Goal: Transaction & Acquisition: Obtain resource

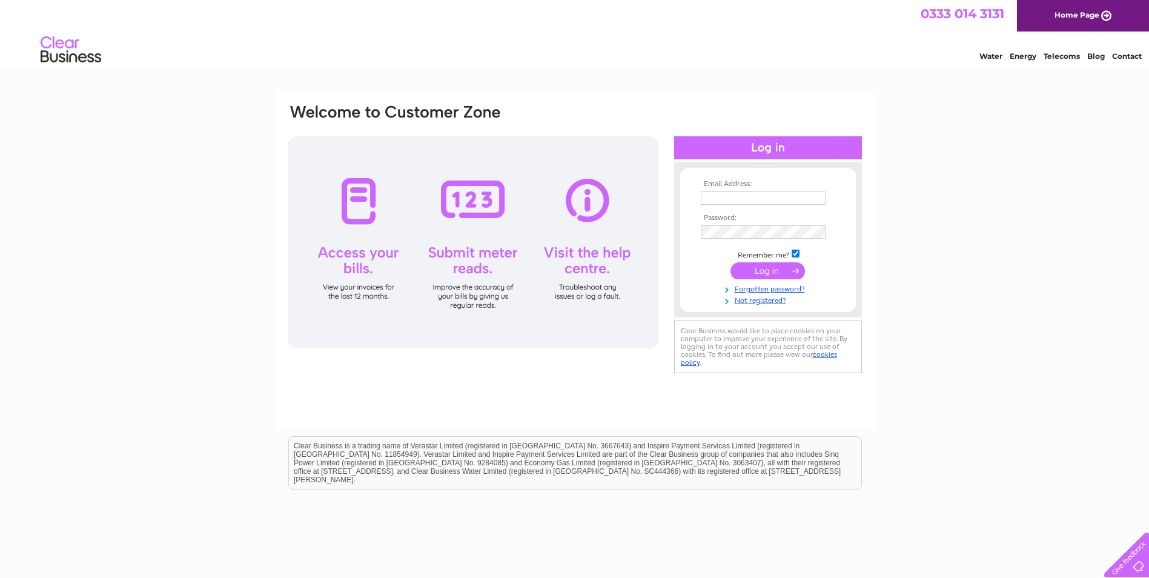
type input "Santamaria@accurise.net"
click at [763, 265] on input "submit" at bounding box center [768, 270] width 75 height 17
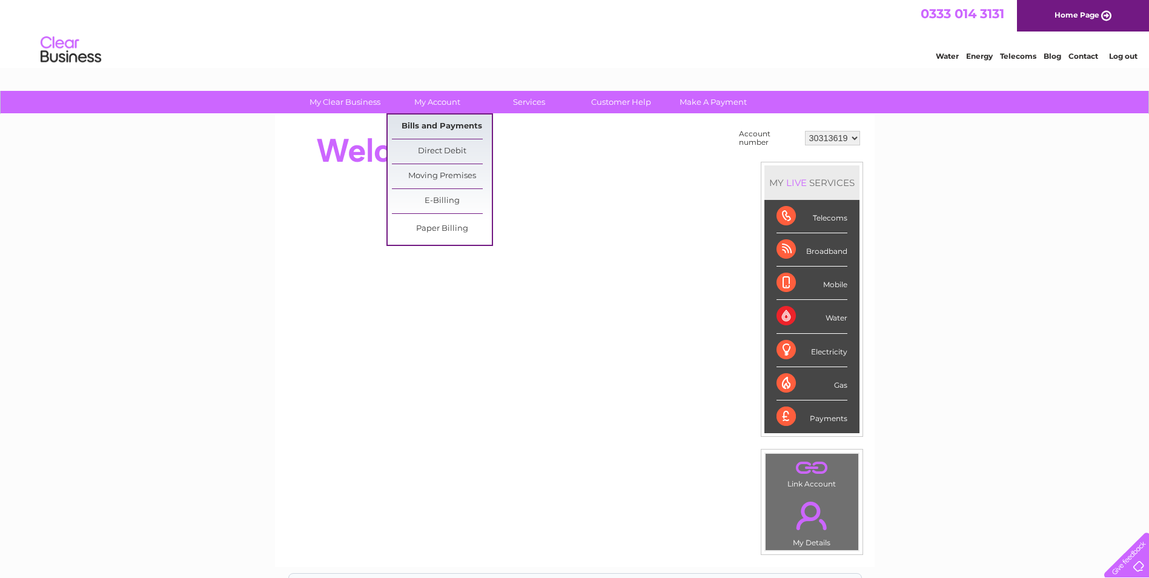
click at [443, 128] on link "Bills and Payments" at bounding box center [442, 126] width 100 height 24
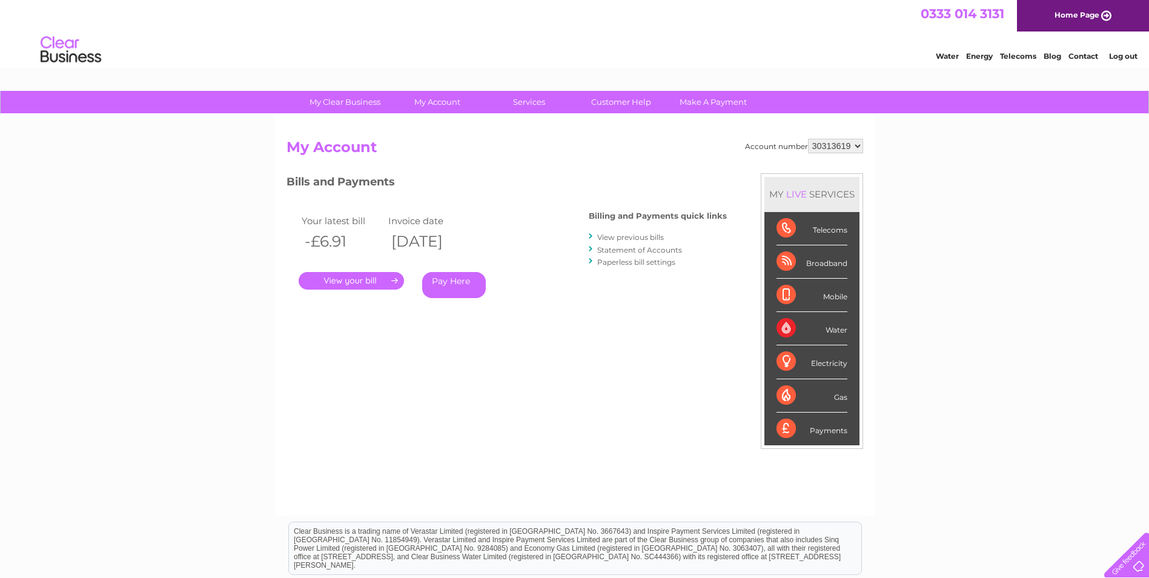
click at [338, 284] on link "." at bounding box center [351, 281] width 105 height 18
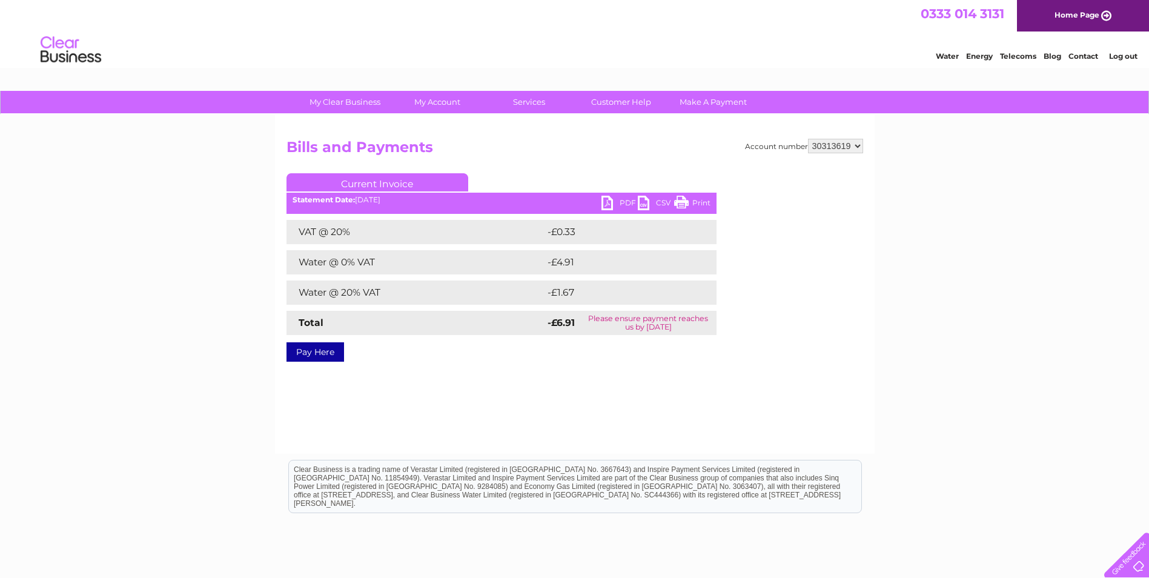
click at [615, 204] on link "PDF" at bounding box center [620, 205] width 36 height 18
